Goal: Navigation & Orientation: Find specific page/section

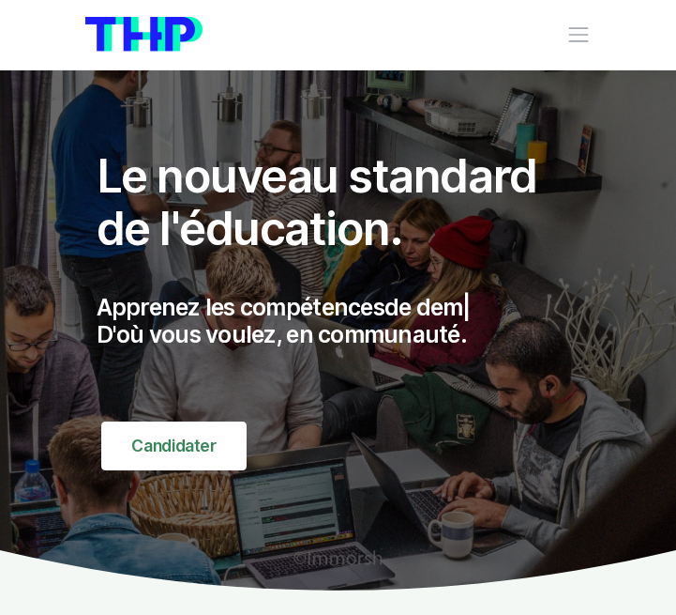
click at [590, 40] on span "Toggle navigation" at bounding box center [579, 35] width 24 height 24
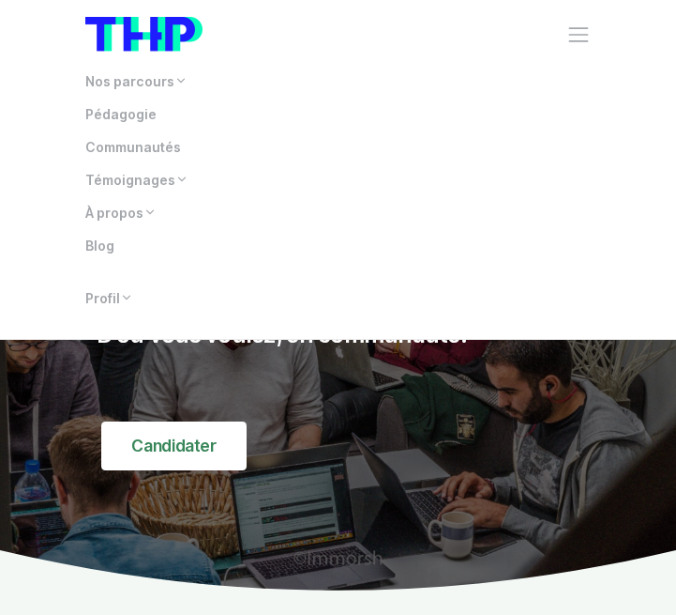
click at [587, 34] on span "Toggle navigation" at bounding box center [579, 35] width 24 height 24
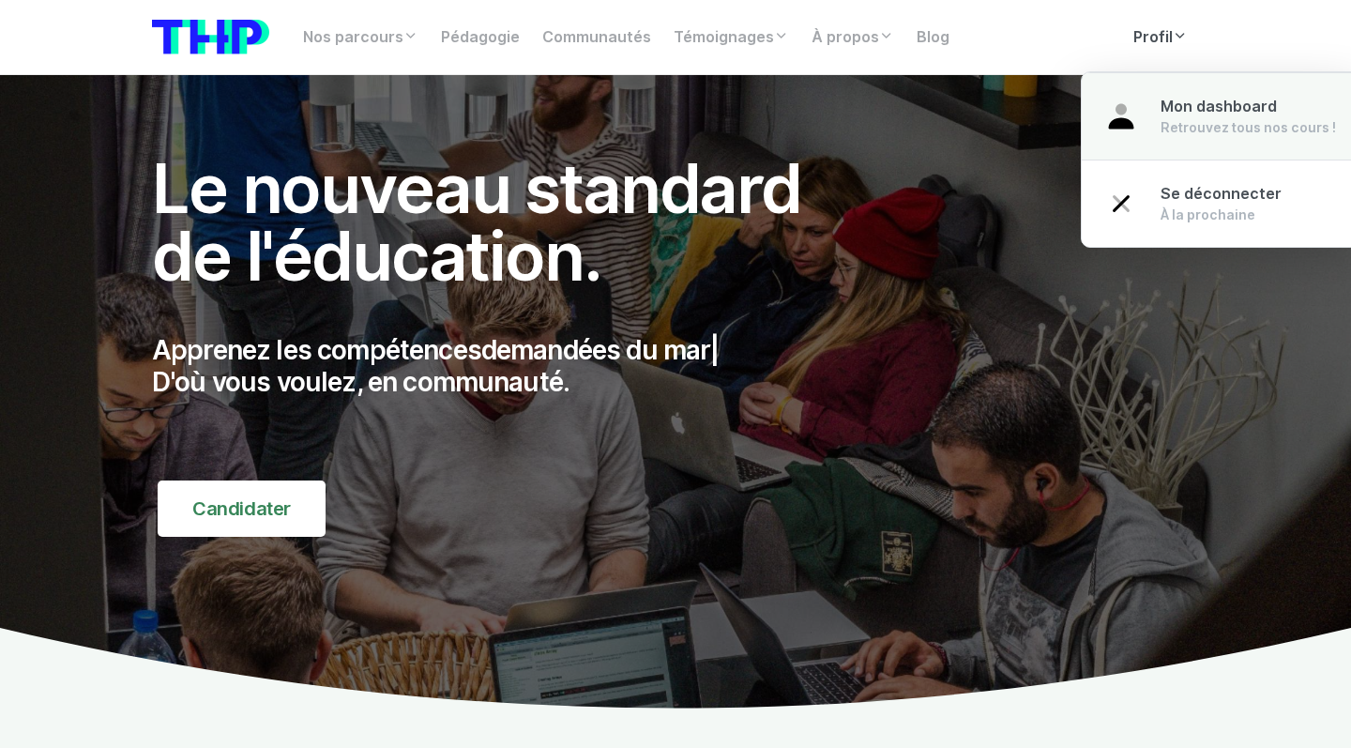
click at [676, 92] on link "Mon dashboard Retrouvez tous nos cours !" at bounding box center [1220, 116] width 277 height 88
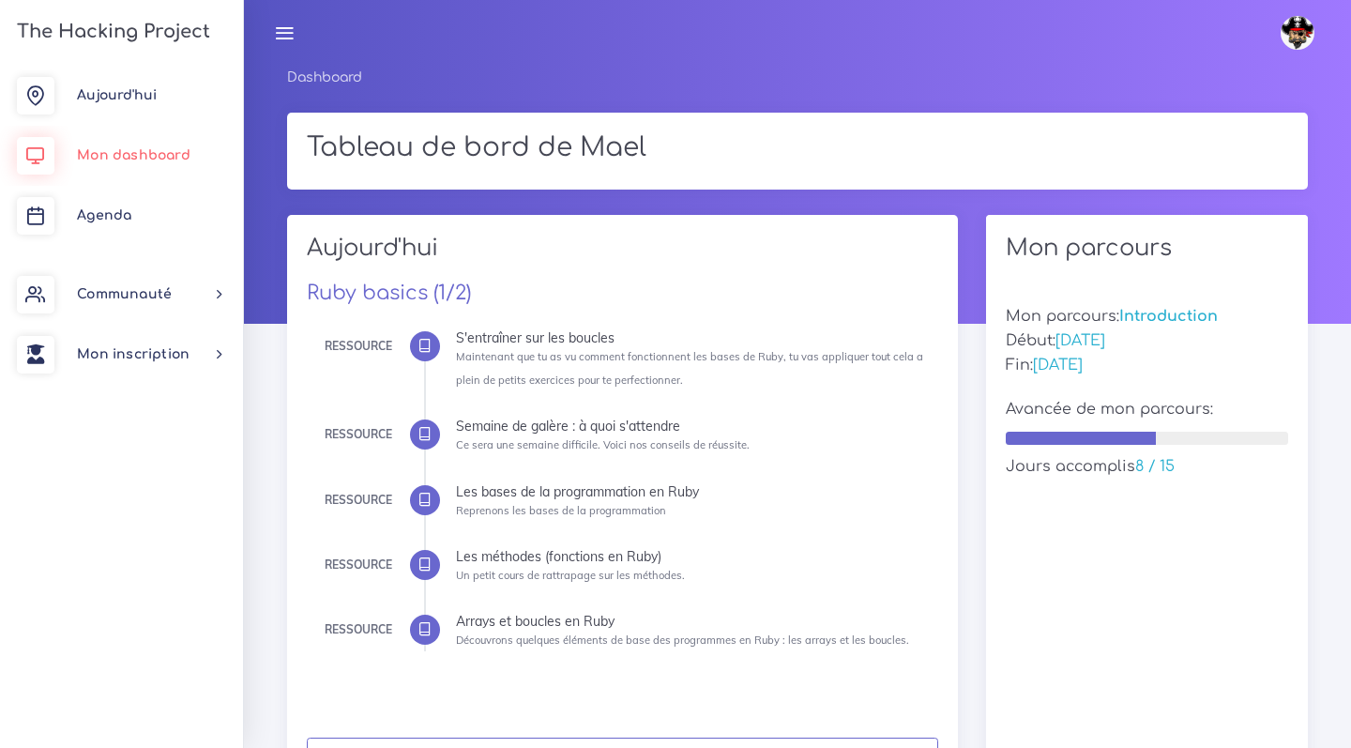
click at [149, 160] on span "Mon dashboard" at bounding box center [134, 155] width 114 height 14
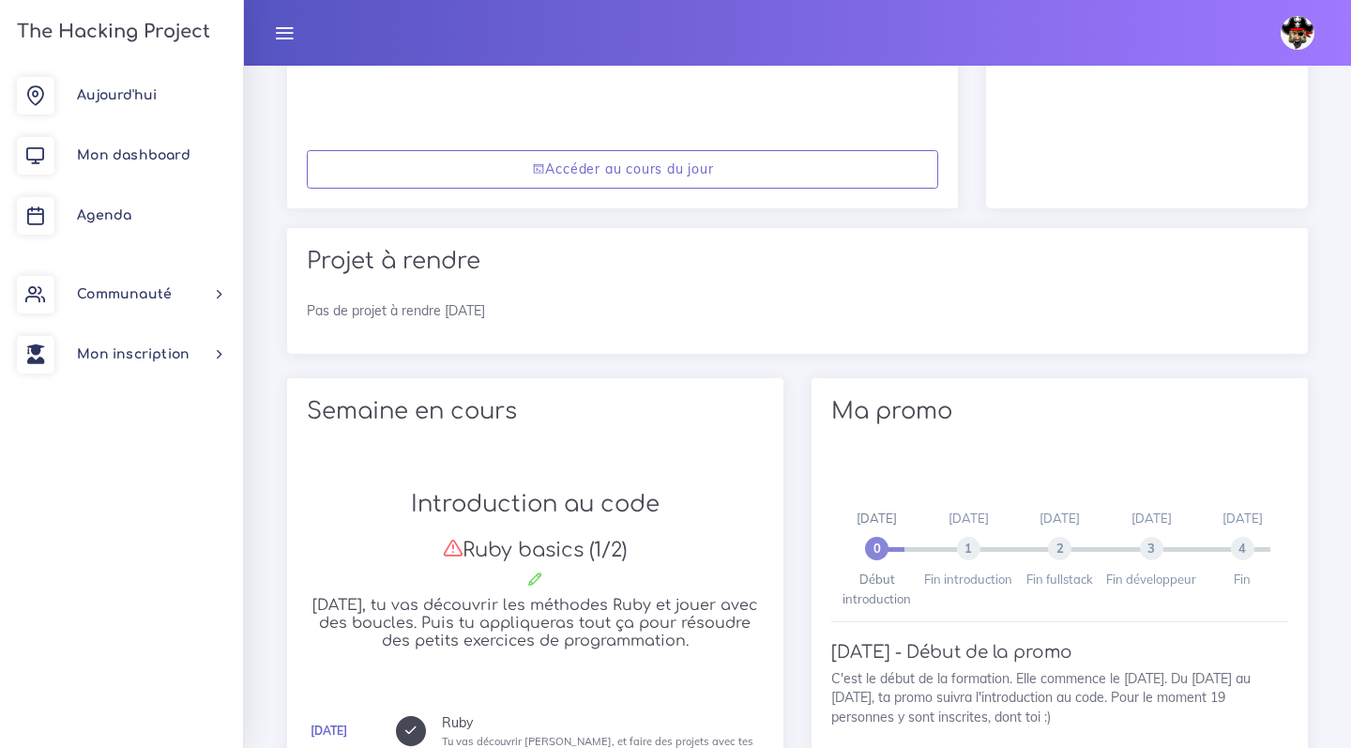
scroll to position [578, 0]
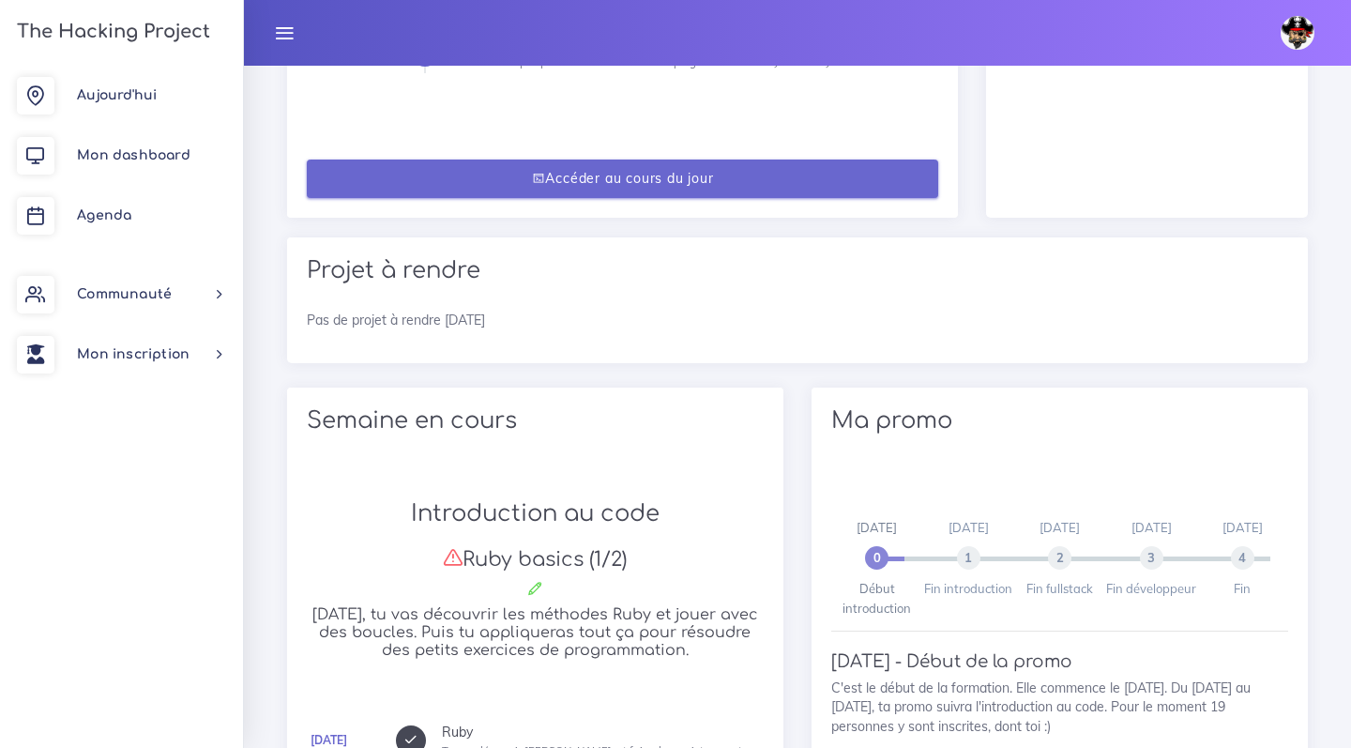
click at [552, 186] on link "Accéder au cours du jour" at bounding box center [623, 178] width 632 height 38
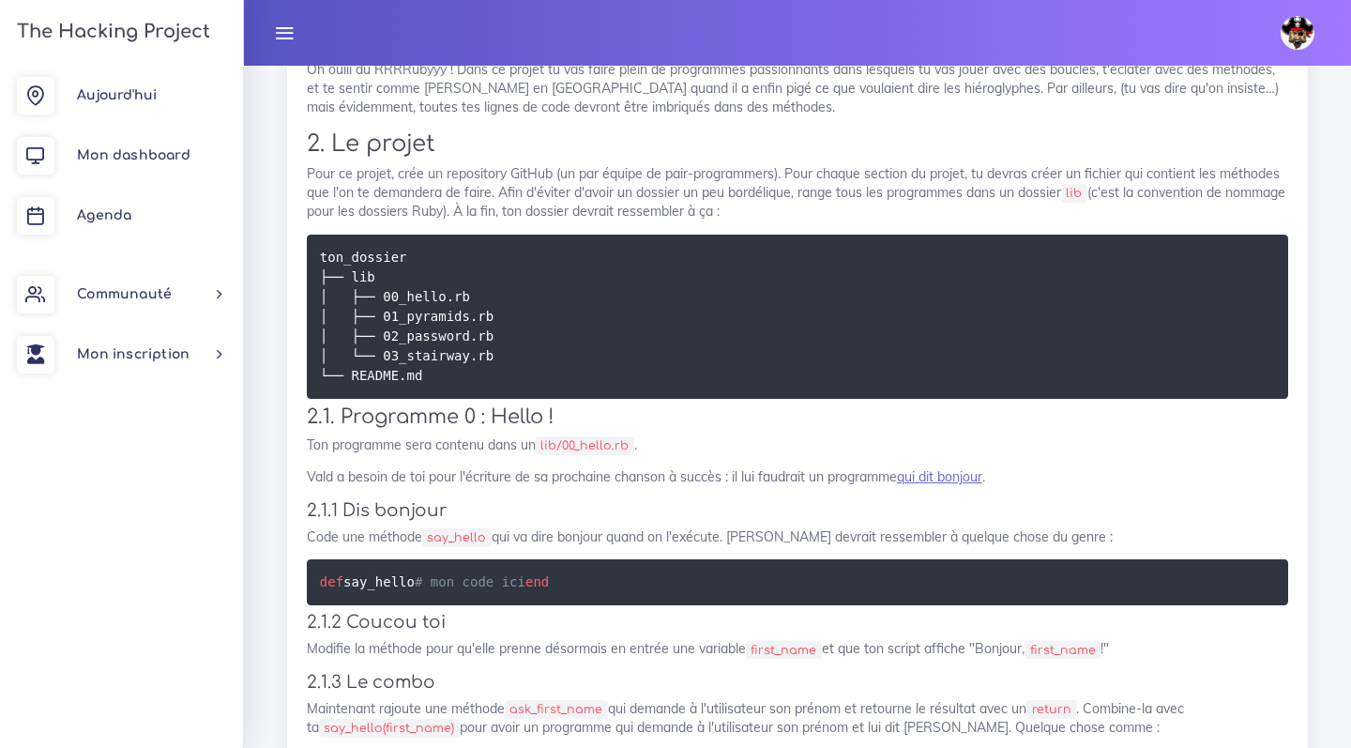
scroll to position [2356, 0]
